Goal: Transaction & Acquisition: Subscribe to service/newsletter

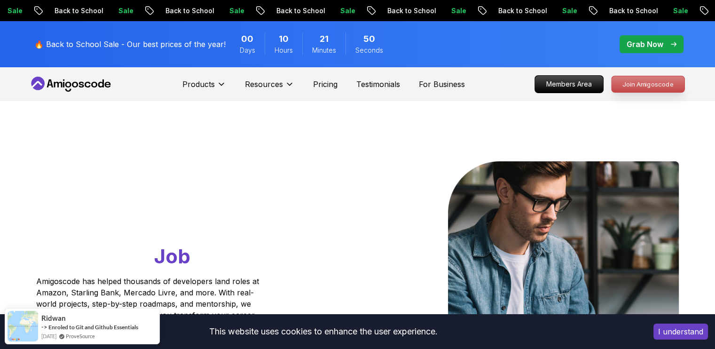
click at [651, 86] on p "Join Amigoscode" at bounding box center [647, 84] width 73 height 16
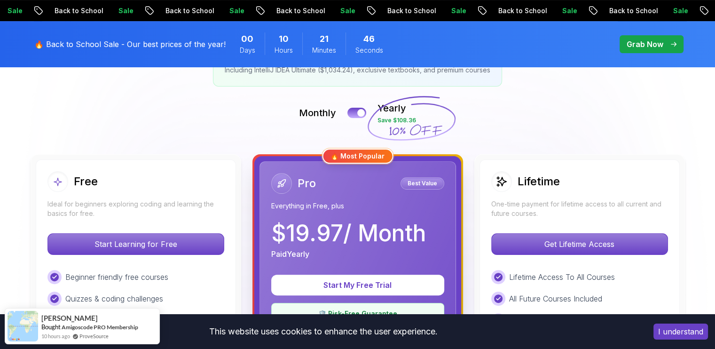
scroll to position [210, 0]
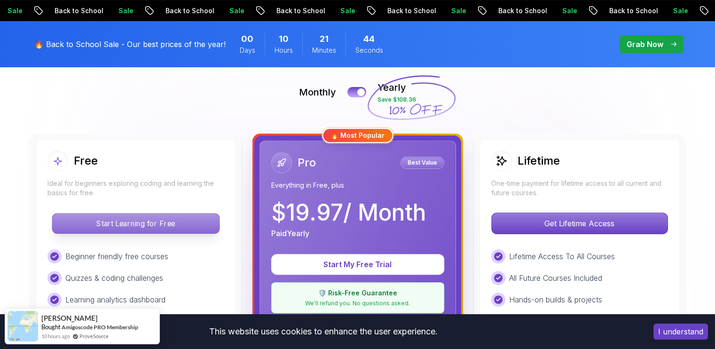
click at [143, 222] on p "Start Learning for Free" at bounding box center [135, 223] width 167 height 20
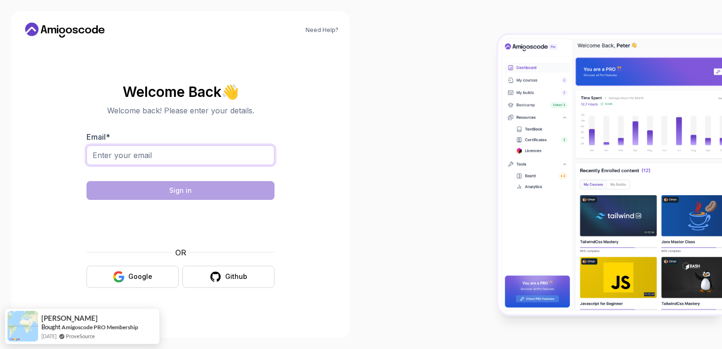
click at [137, 154] on input "Email *" at bounding box center [180, 155] width 188 height 20
type input "[EMAIL_ADDRESS][DOMAIN_NAME]"
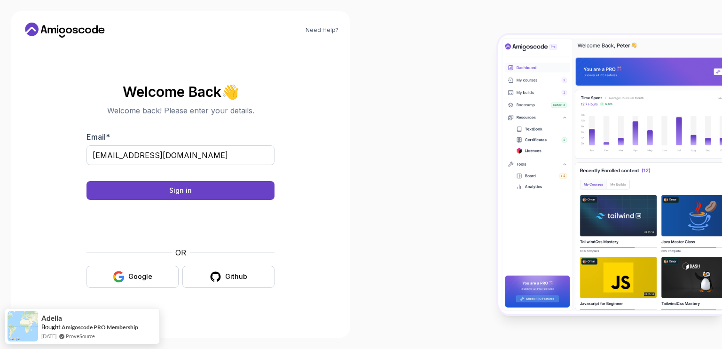
click at [493, 99] on body "Need Help? Welcome Back 👋 Welcome back! Please enter your details. Email * [EMA…" at bounding box center [361, 174] width 722 height 349
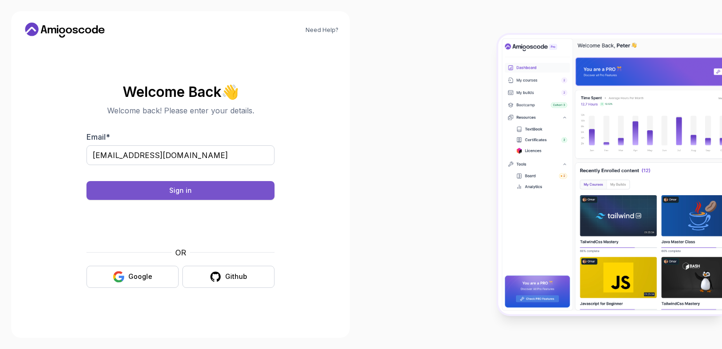
click at [96, 197] on button "Sign in" at bounding box center [180, 190] width 188 height 19
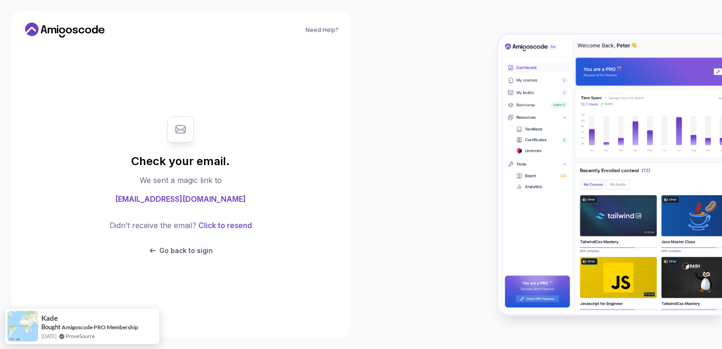
click at [176, 199] on span "[EMAIL_ADDRESS][DOMAIN_NAME]" at bounding box center [180, 198] width 131 height 11
click at [205, 227] on button "Click to resend" at bounding box center [223, 224] width 55 height 11
click at [183, 126] on icon at bounding box center [180, 129] width 11 height 11
click at [189, 244] on div "Didn’t receive the email? Click to resend Go back to sigin" at bounding box center [181, 237] width 142 height 36
click at [229, 228] on button "Click to resend" at bounding box center [223, 224] width 55 height 11
